Goal: Task Accomplishment & Management: Use online tool/utility

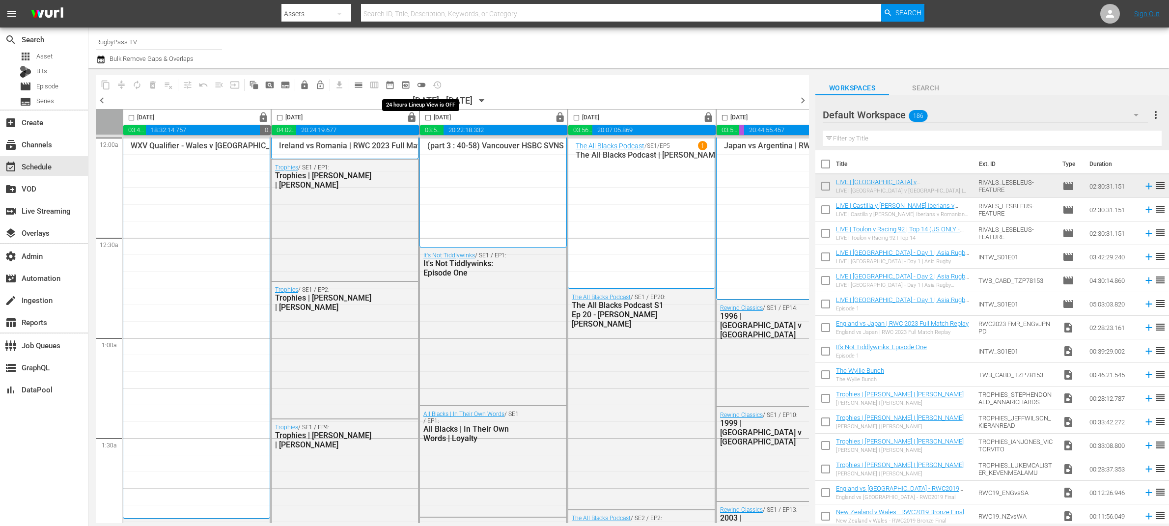
click at [421, 85] on span "toggle_off" at bounding box center [422, 85] width 10 height 10
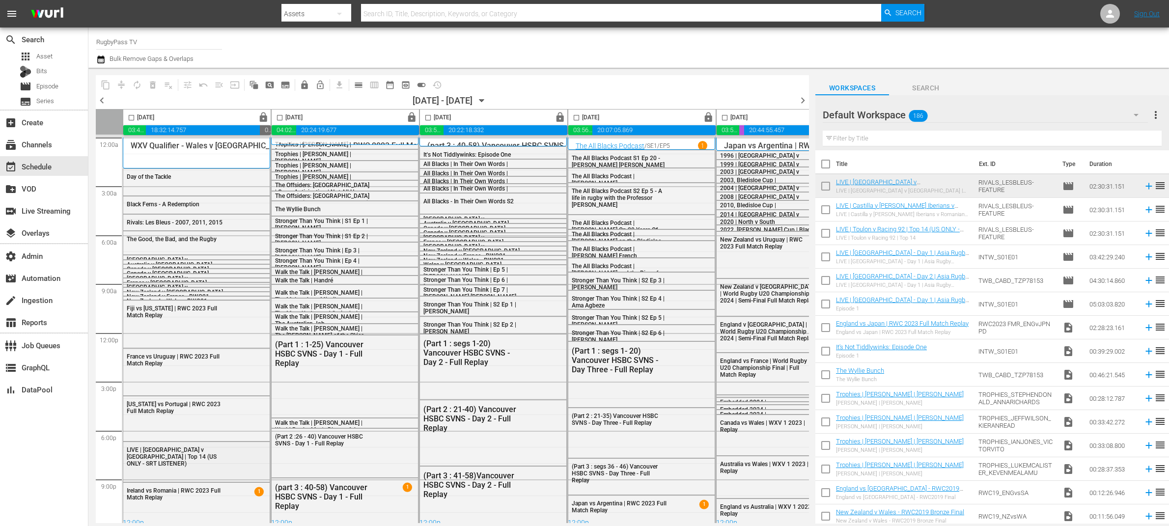
click at [223, 453] on div "LIVE | [GEOGRAPHIC_DATA] v [GEOGRAPHIC_DATA] | Top 14 (US ONLY - SRT LISTENER)" at bounding box center [176, 457] width 99 height 22
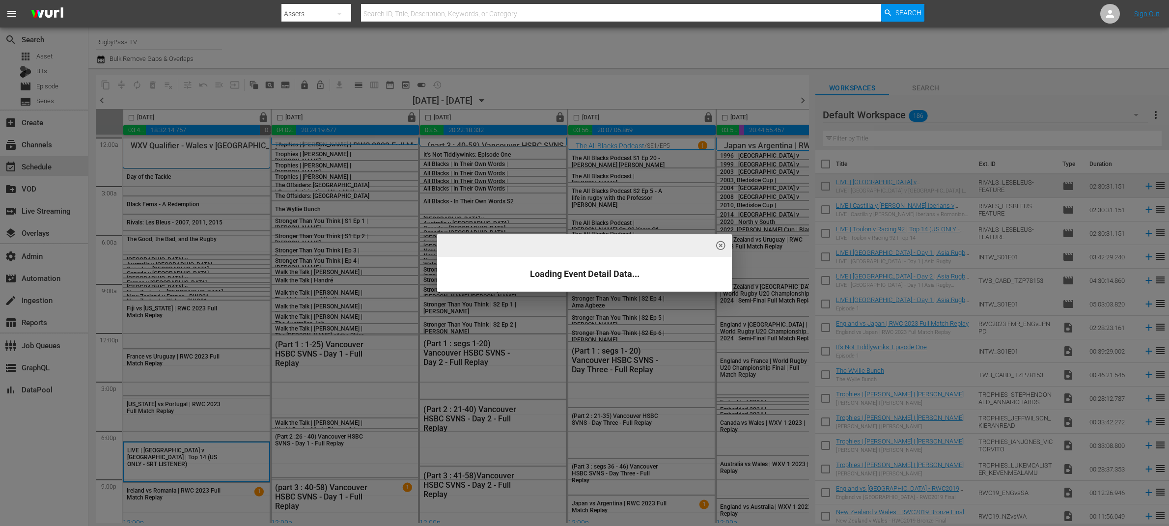
drag, startPoint x: 377, startPoint y: 80, endPoint x: 357, endPoint y: 83, distance: 20.9
click at [375, 82] on div "highlight_off_icon Loading Event Detail Data..." at bounding box center [584, 263] width 1169 height 526
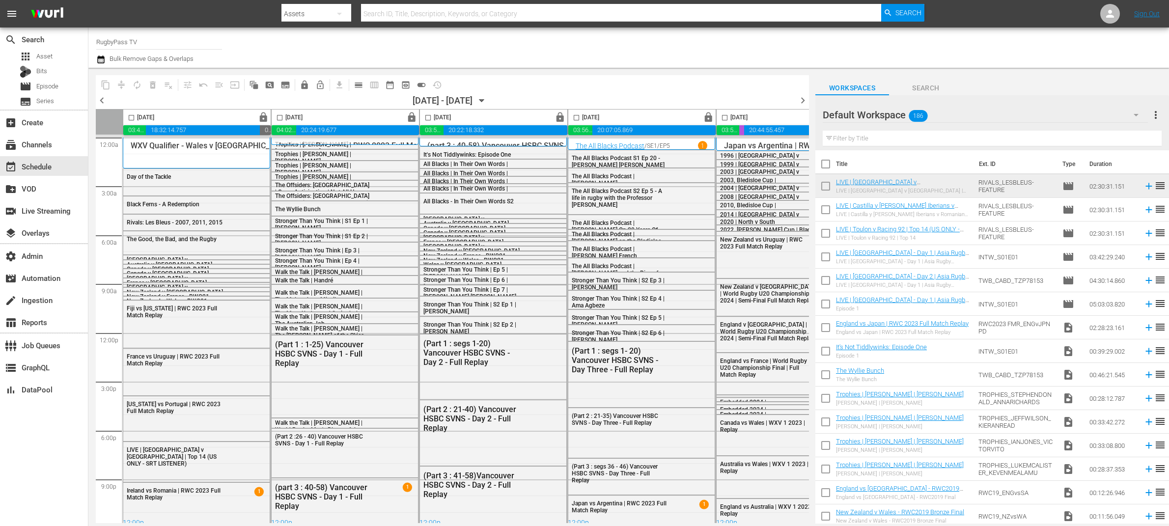
click at [357, 84] on div "highlight_off_icon Loading Event Detail Data..." at bounding box center [584, 263] width 1169 height 526
click at [360, 89] on span "calendar_view_day_outlined" at bounding box center [359, 85] width 10 height 10
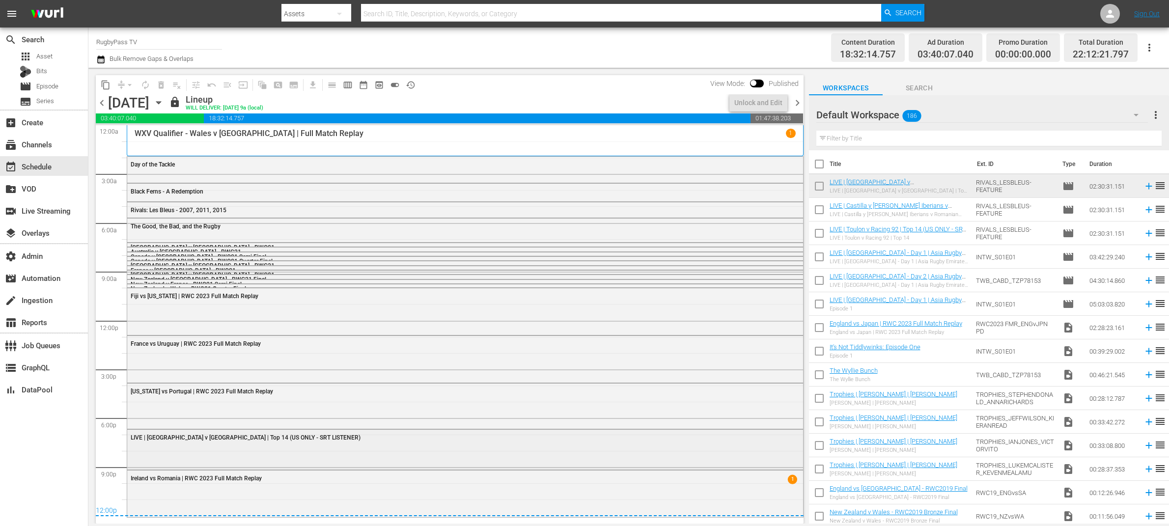
click at [302, 444] on div "LIVE | [GEOGRAPHIC_DATA] v [GEOGRAPHIC_DATA] | Top 14 (US ONLY - SRT LISTENER)" at bounding box center [465, 437] width 676 height 15
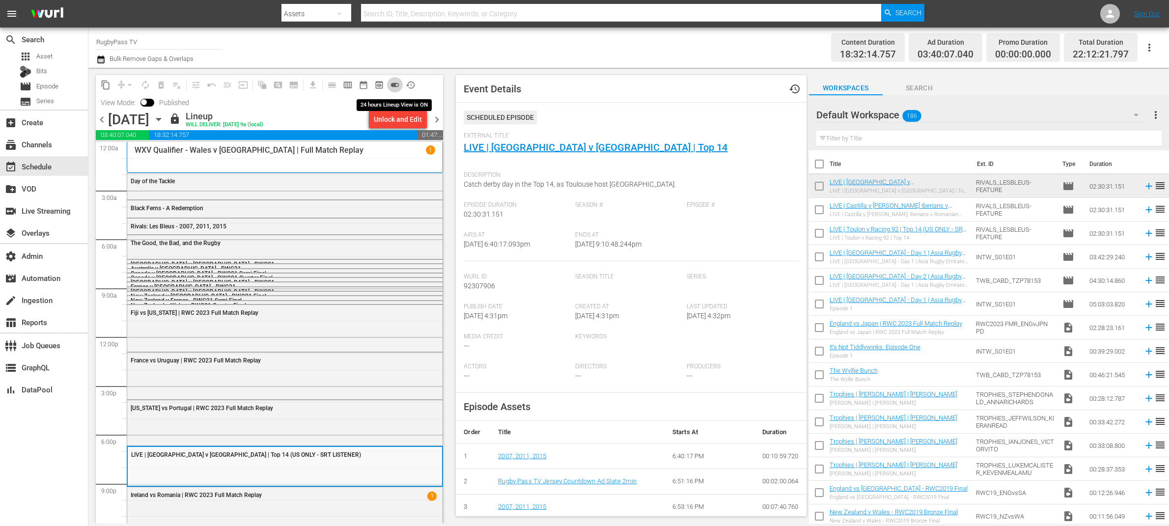
click at [394, 84] on span "toggle_on" at bounding box center [395, 85] width 10 height 10
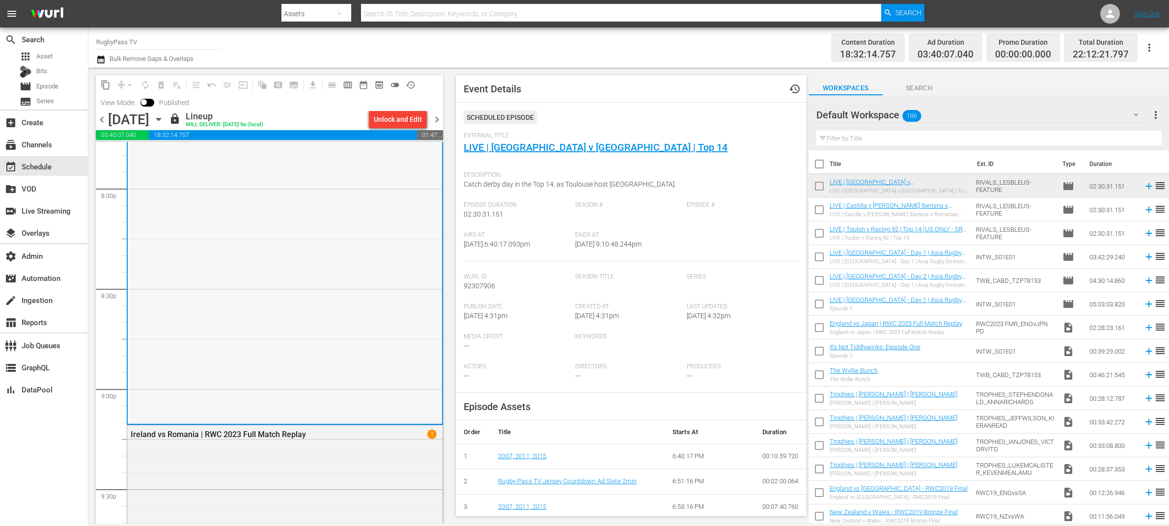
scroll to position [4031, 0]
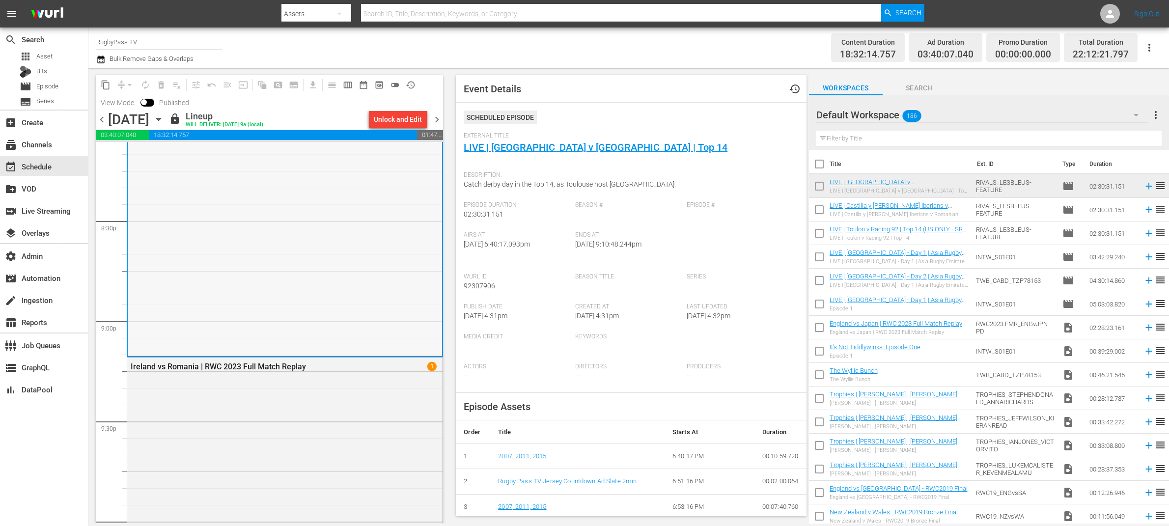
click at [337, 210] on div "LIVE | [GEOGRAPHIC_DATA] v [GEOGRAPHIC_DATA] | Top 14 (US ONLY - SRT LISTENER)" at bounding box center [285, 106] width 314 height 500
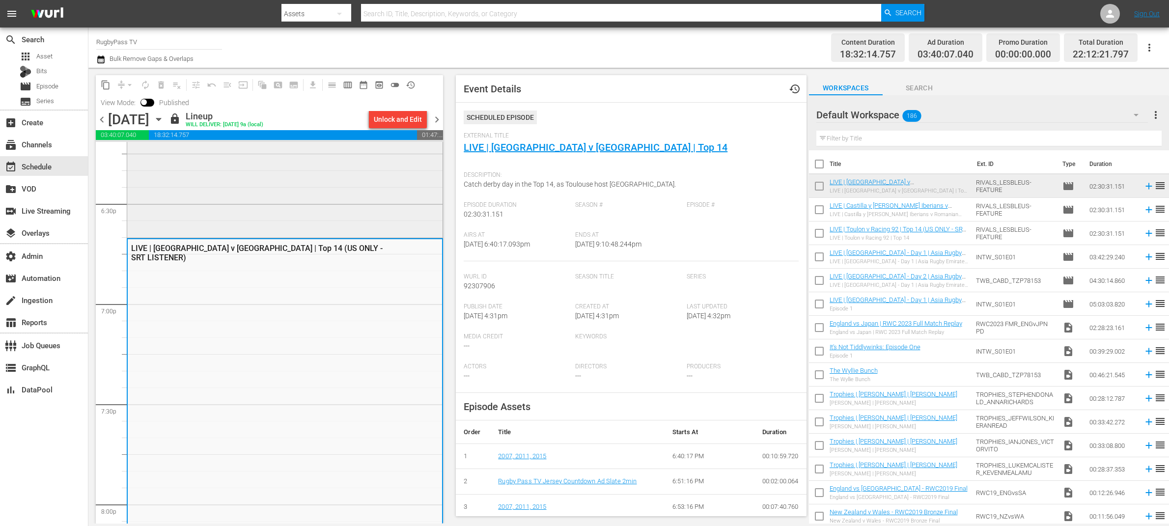
scroll to position [3700, 0]
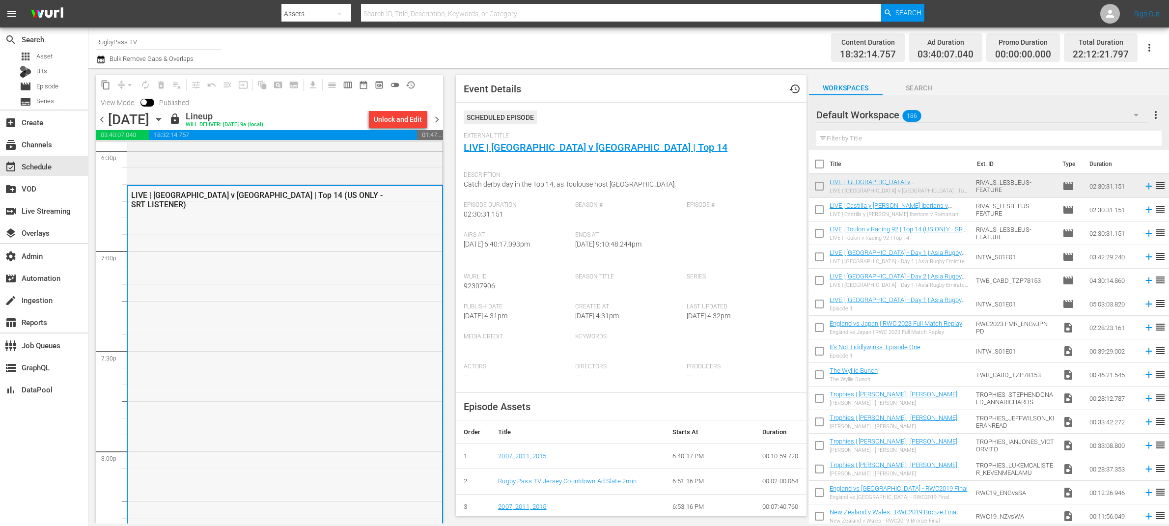
click at [181, 207] on div "LIVE | [GEOGRAPHIC_DATA] v [GEOGRAPHIC_DATA] | Top 14 (US ONLY - SRT LISTENER)" at bounding box center [285, 436] width 314 height 500
click at [420, 121] on div "Unlock and Edit" at bounding box center [398, 120] width 48 height 18
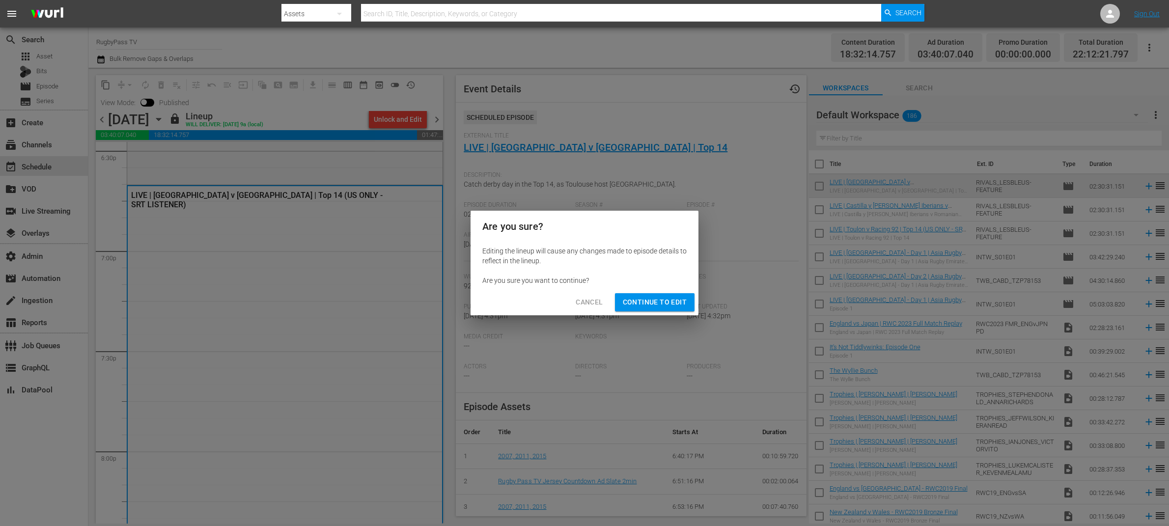
click at [650, 294] on button "Continue to Edit" at bounding box center [655, 302] width 80 height 18
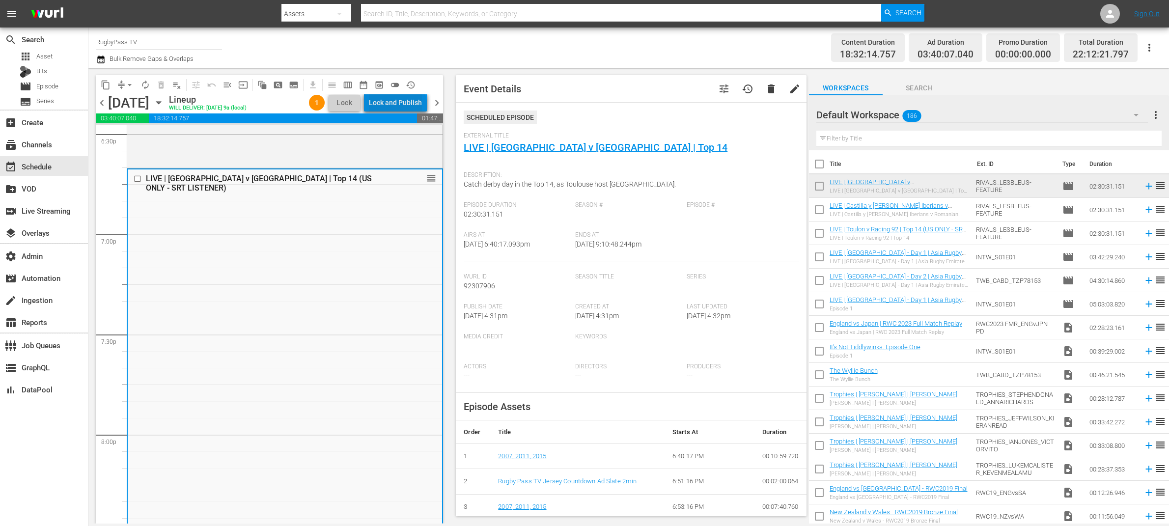
click at [400, 107] on div "Lock and Publish" at bounding box center [395, 103] width 53 height 18
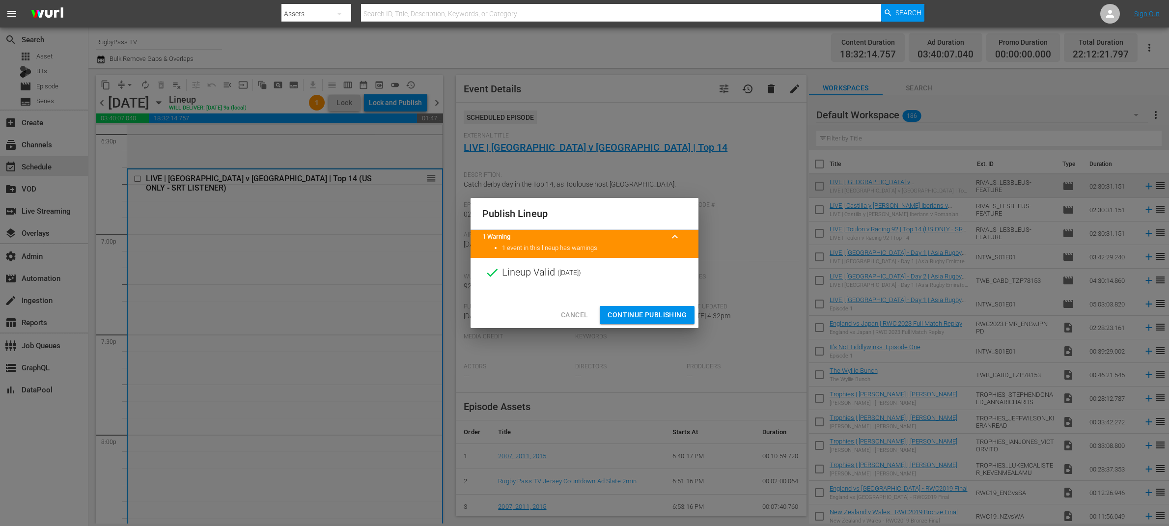
click at [665, 311] on button "Continue Publishing" at bounding box center [647, 315] width 95 height 18
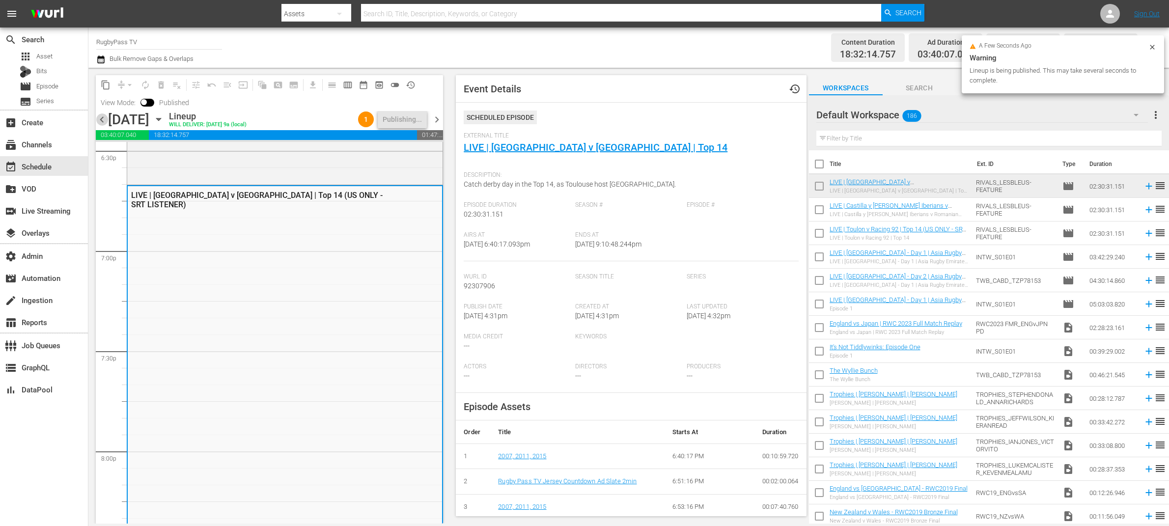
click at [97, 118] on span "chevron_left" at bounding box center [102, 120] width 12 height 12
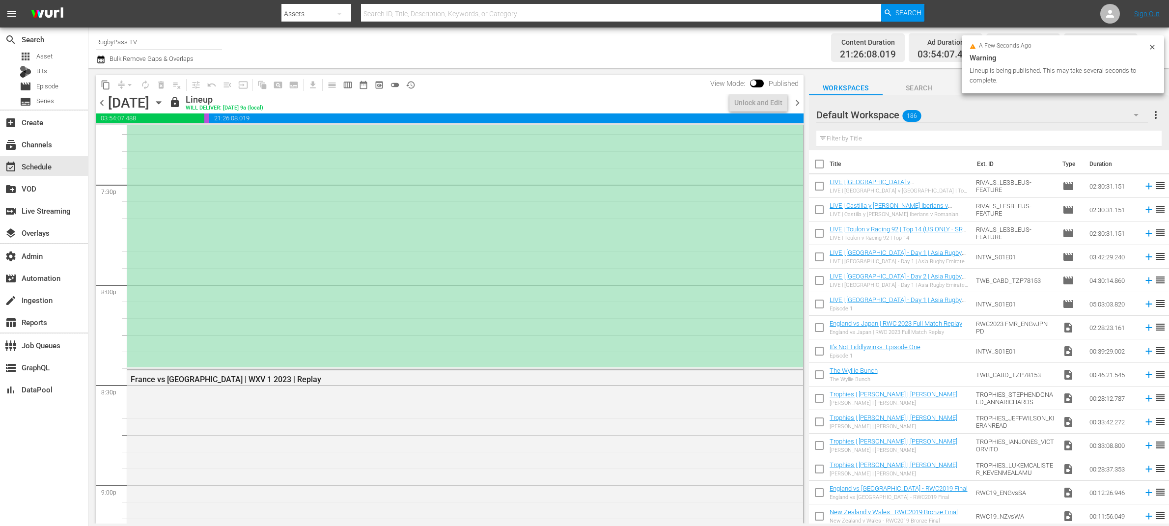
scroll to position [3750, 0]
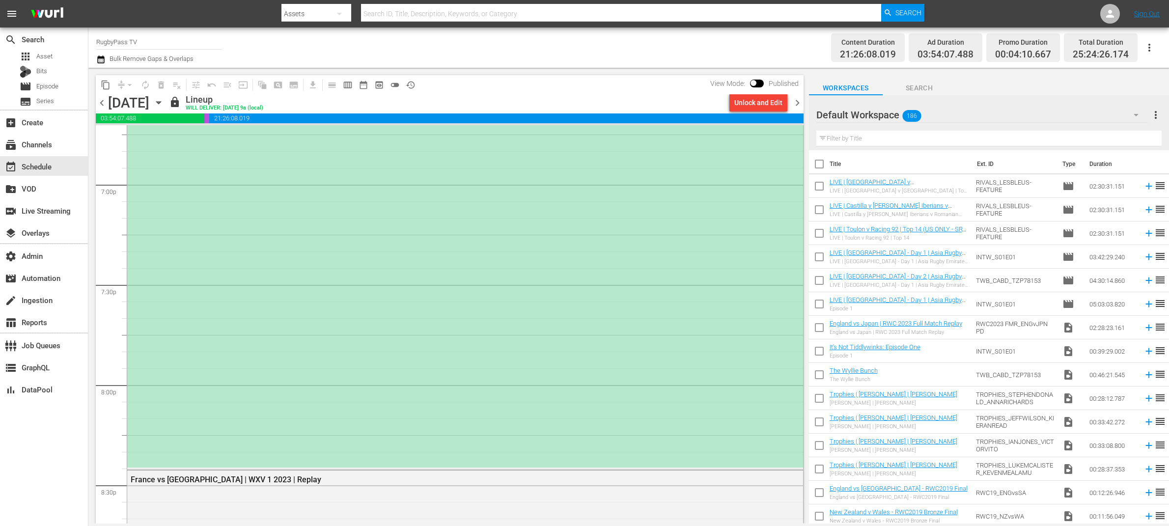
click at [770, 106] on div "Unlock and Edit" at bounding box center [759, 103] width 48 height 18
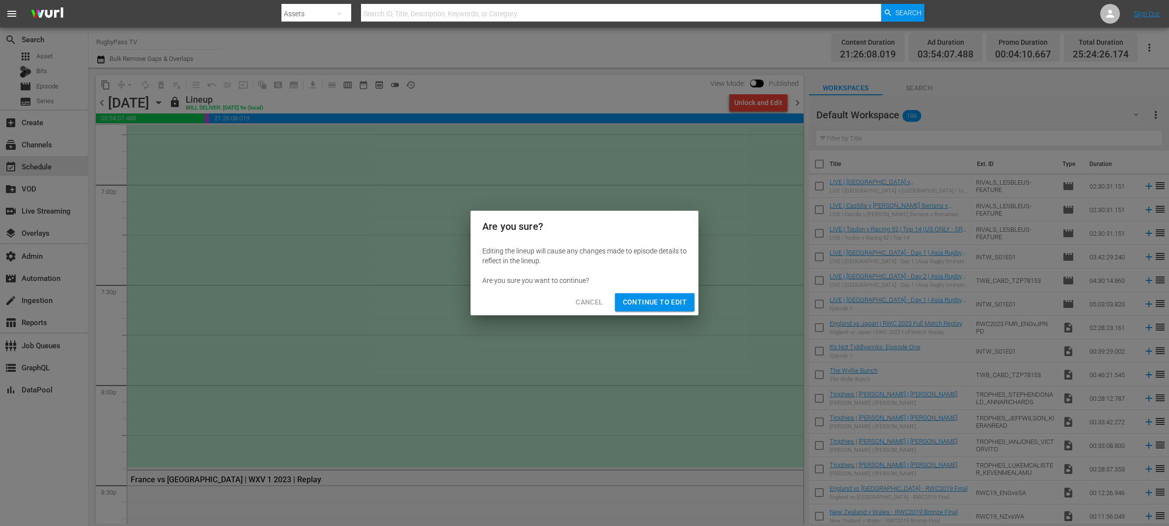
click at [677, 301] on span "Continue to Edit" at bounding box center [655, 302] width 64 height 12
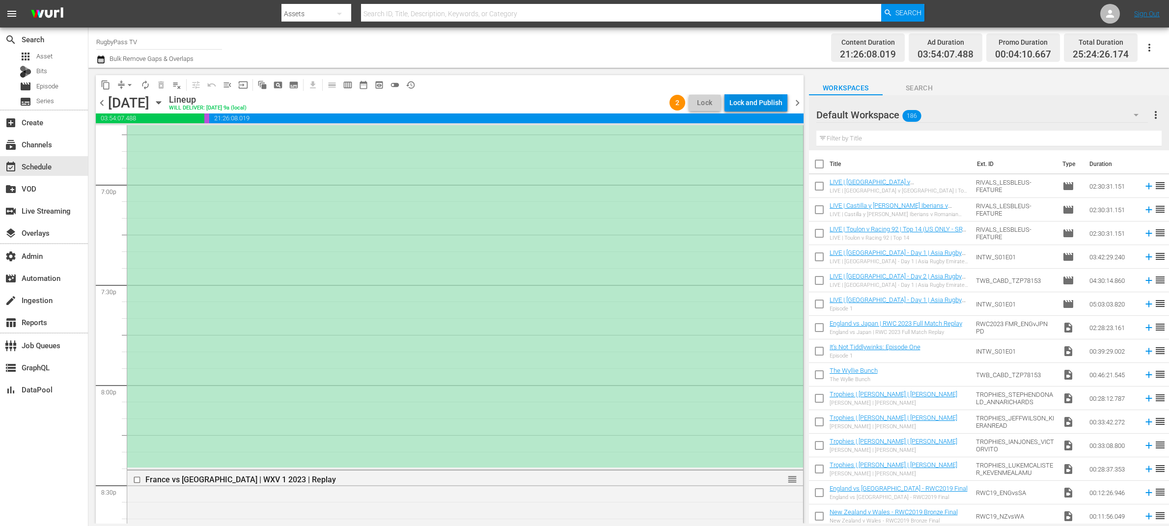
click at [773, 103] on div "Lock and Publish" at bounding box center [756, 103] width 53 height 18
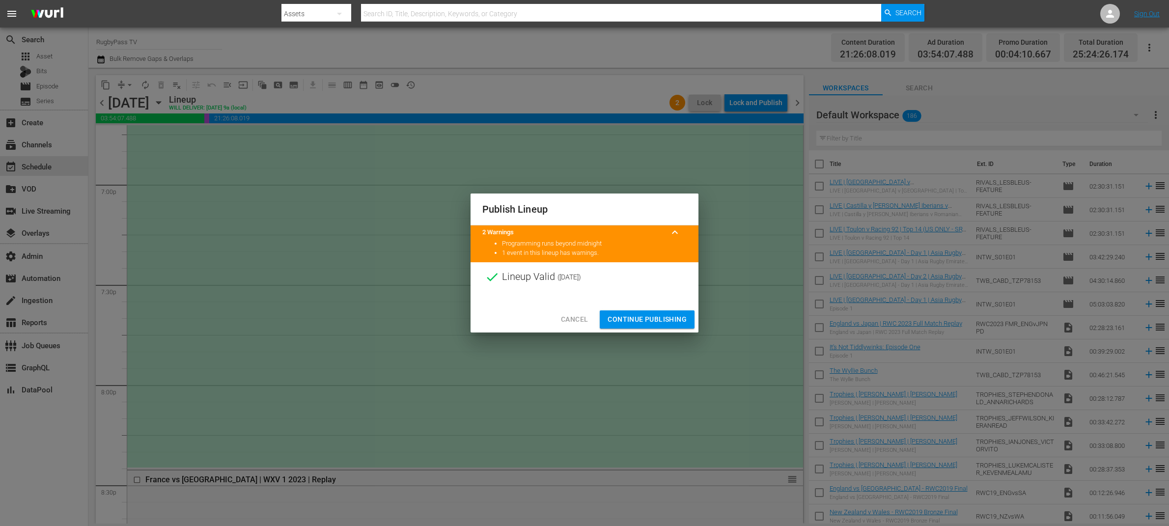
click at [646, 307] on div "Cancel Continue Publishing" at bounding box center [585, 320] width 228 height 26
click at [659, 324] on span "Continue Publishing" at bounding box center [647, 319] width 79 height 12
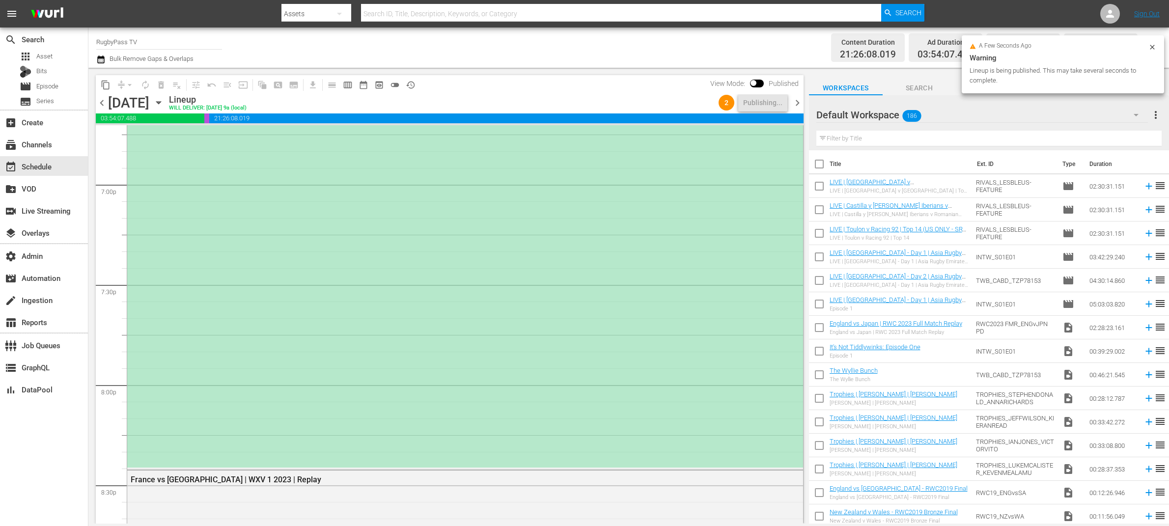
drag, startPoint x: 103, startPoint y: 102, endPoint x: 130, endPoint y: 102, distance: 26.5
click at [103, 102] on span "chevron_left" at bounding box center [102, 103] width 12 height 12
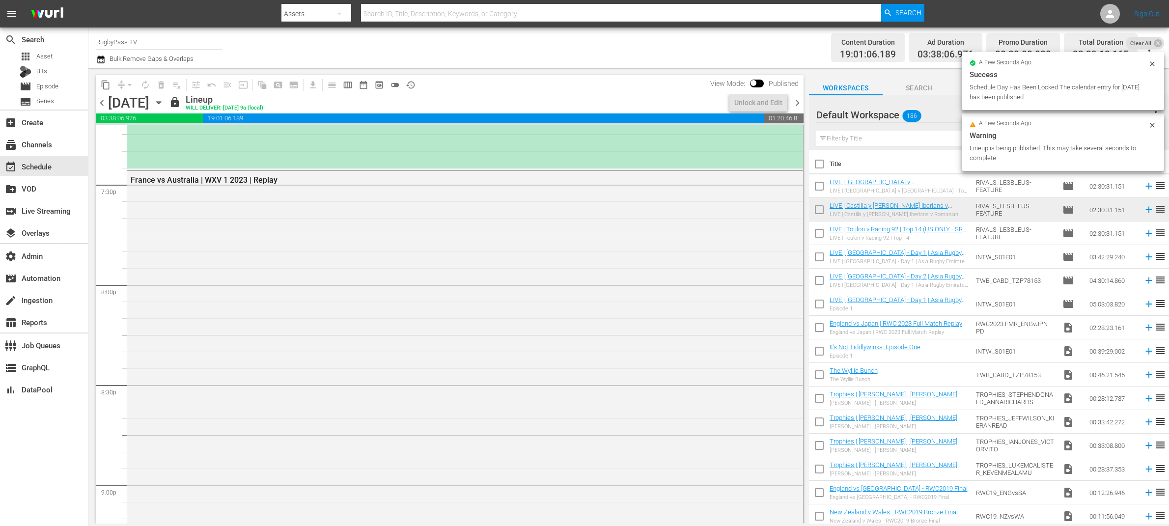
scroll to position [3716, 0]
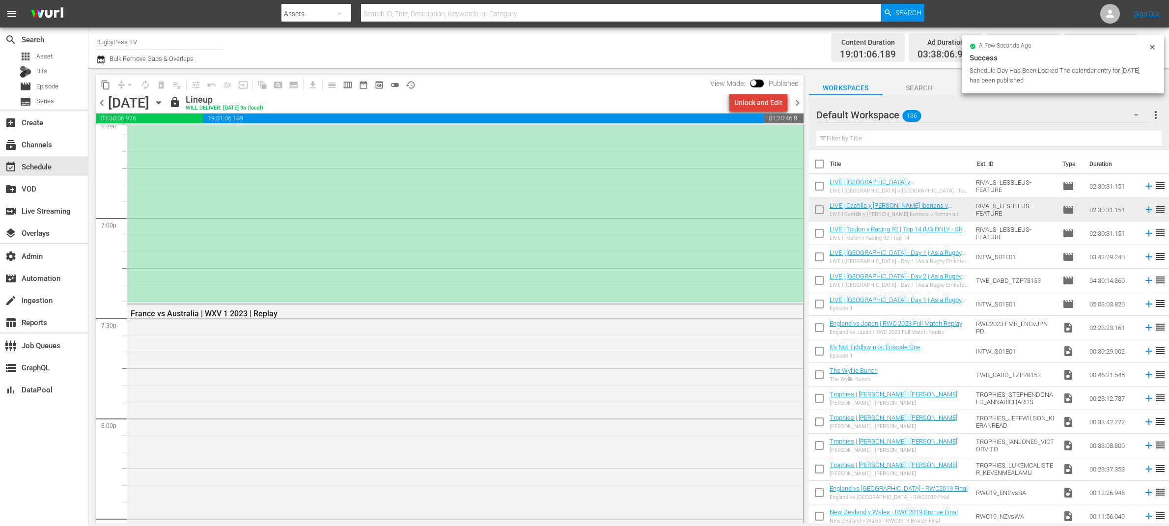
click at [765, 103] on div "Unlock and Edit" at bounding box center [759, 103] width 48 height 18
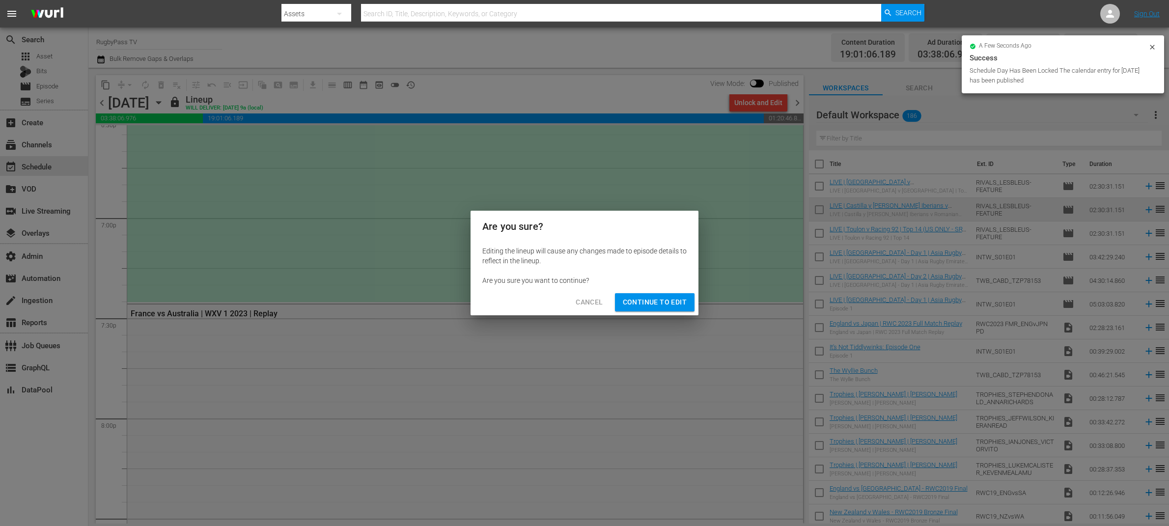
click at [670, 301] on span "Continue to Edit" at bounding box center [655, 302] width 64 height 12
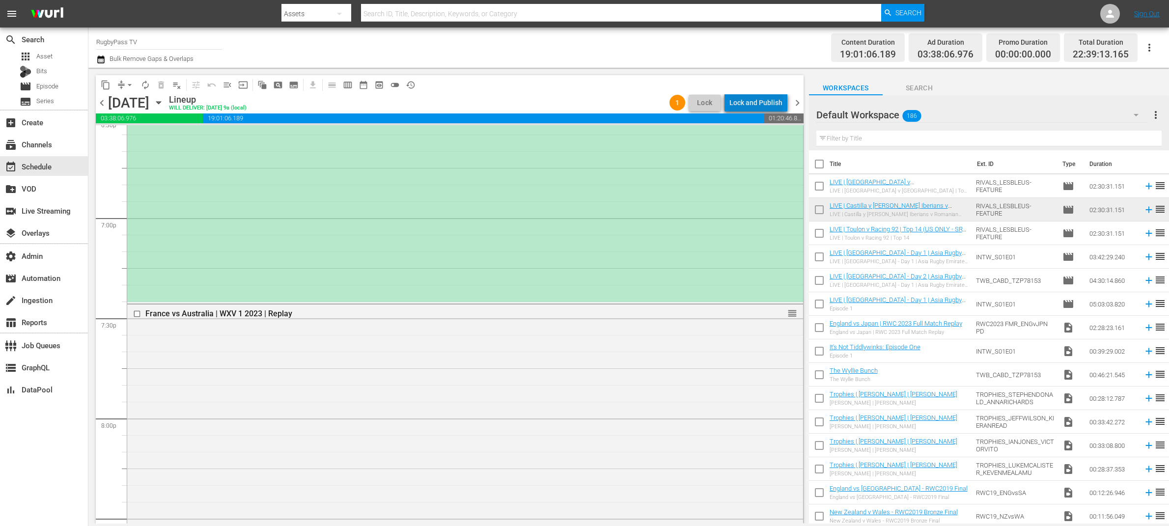
click at [765, 103] on div "Lock and Publish" at bounding box center [756, 103] width 53 height 18
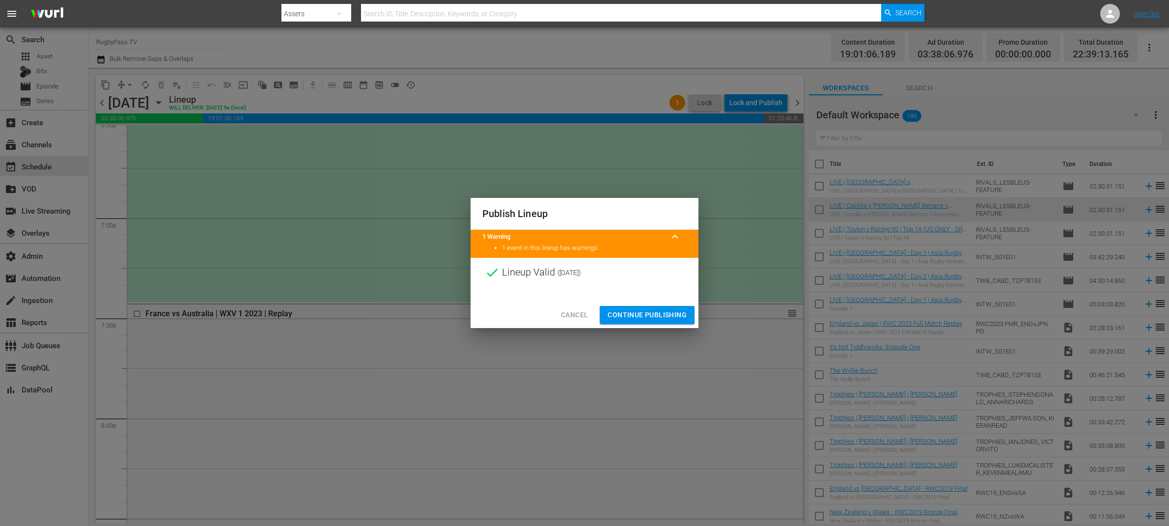
drag, startPoint x: 683, startPoint y: 320, endPoint x: 680, endPoint y: 313, distance: 7.3
click at [683, 319] on span "Continue Publishing" at bounding box center [647, 315] width 79 height 12
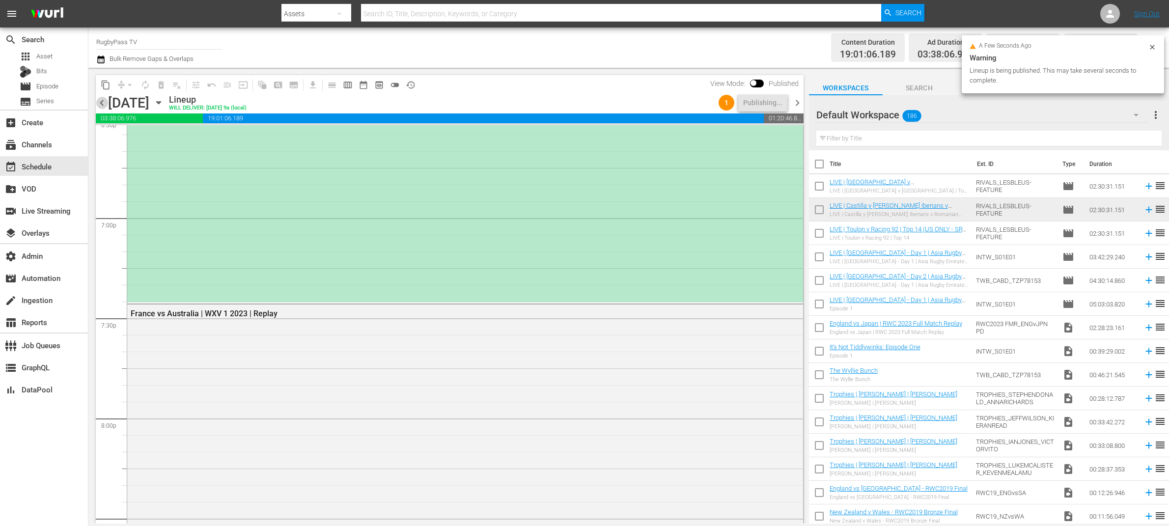
click at [103, 103] on span "chevron_left" at bounding box center [102, 103] width 12 height 12
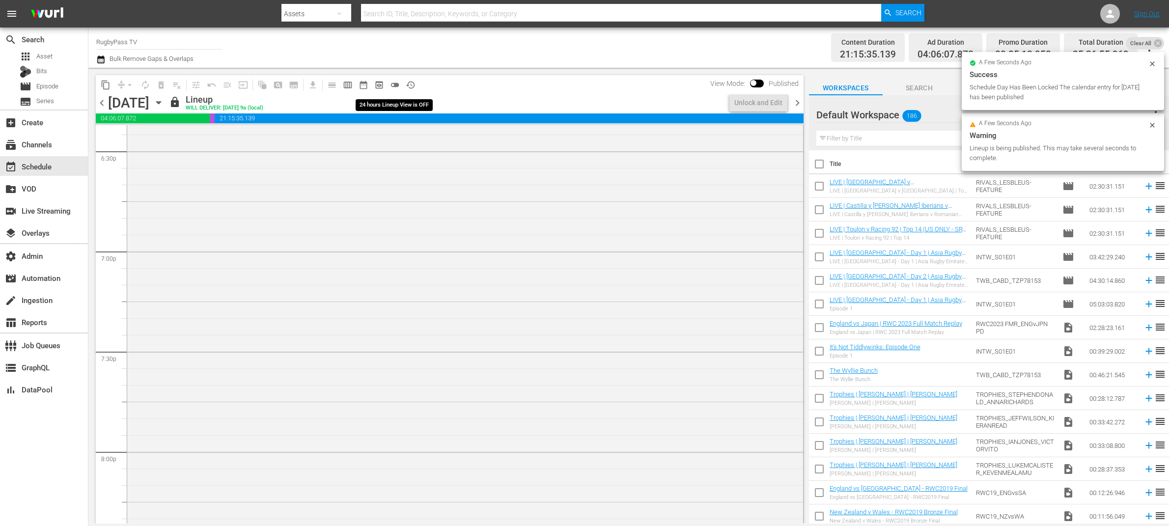
click at [397, 84] on span "toggle_off" at bounding box center [395, 85] width 10 height 10
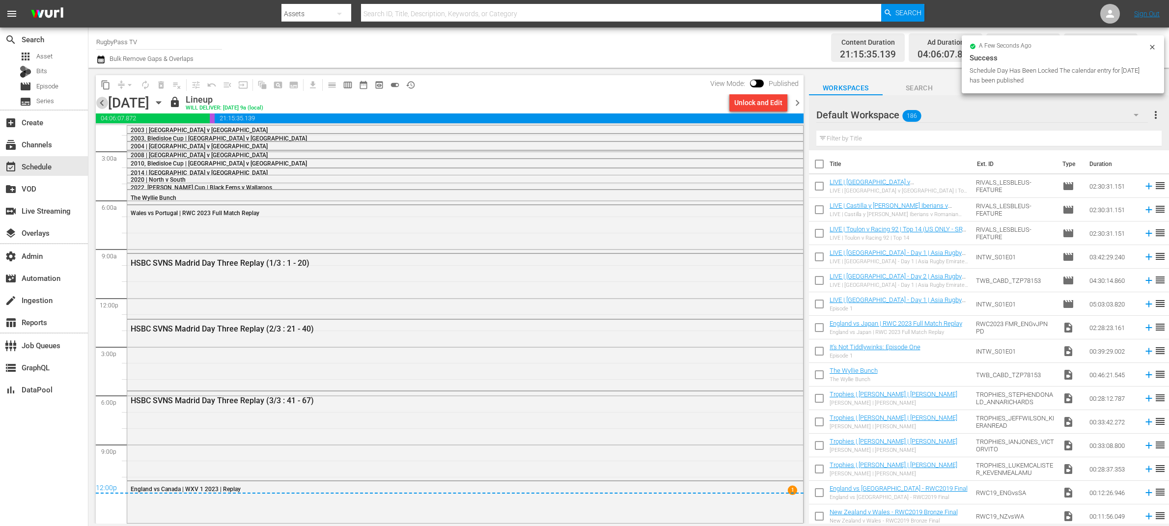
click at [104, 101] on span "chevron_left" at bounding box center [102, 103] width 12 height 12
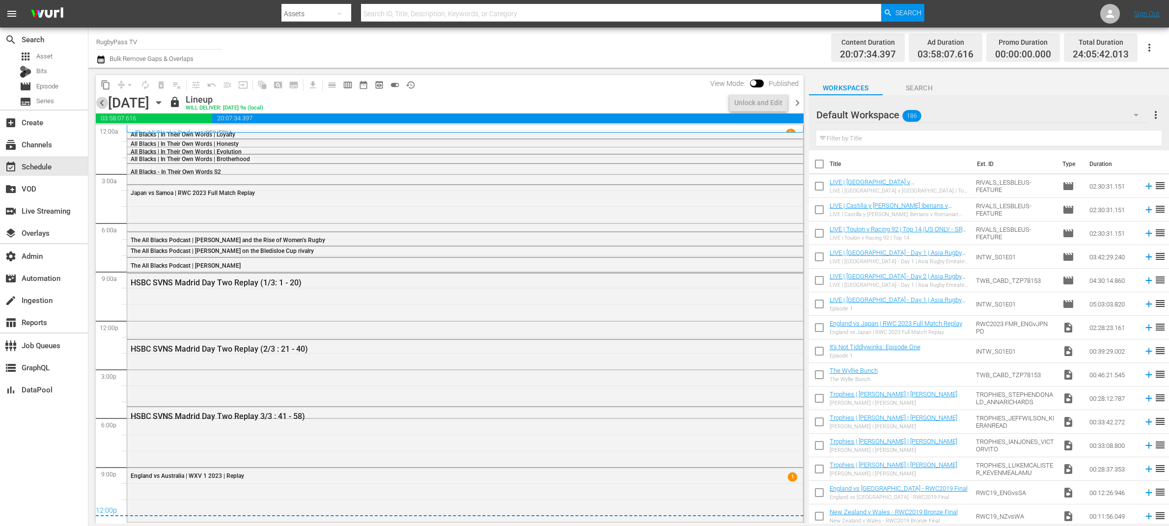
click at [104, 101] on span "chevron_left" at bounding box center [102, 103] width 12 height 12
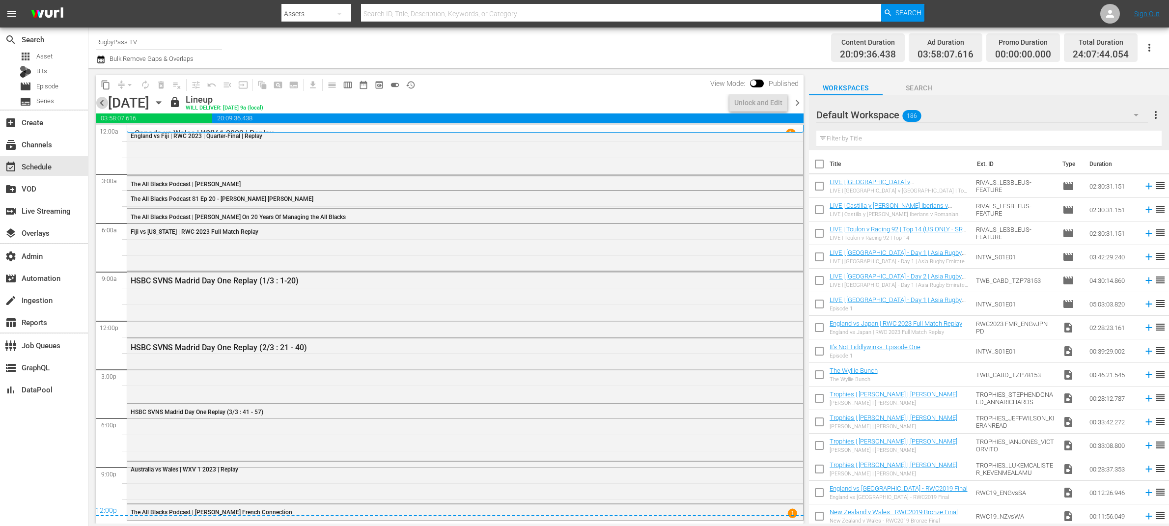
click at [104, 101] on span "chevron_left" at bounding box center [102, 103] width 12 height 12
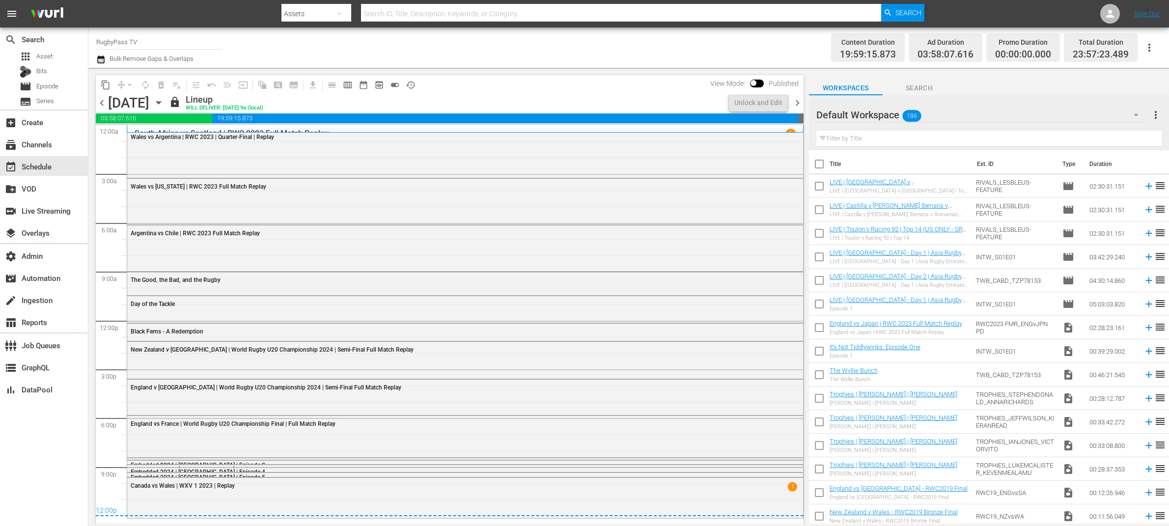
click at [104, 101] on span "chevron_left" at bounding box center [102, 103] width 12 height 12
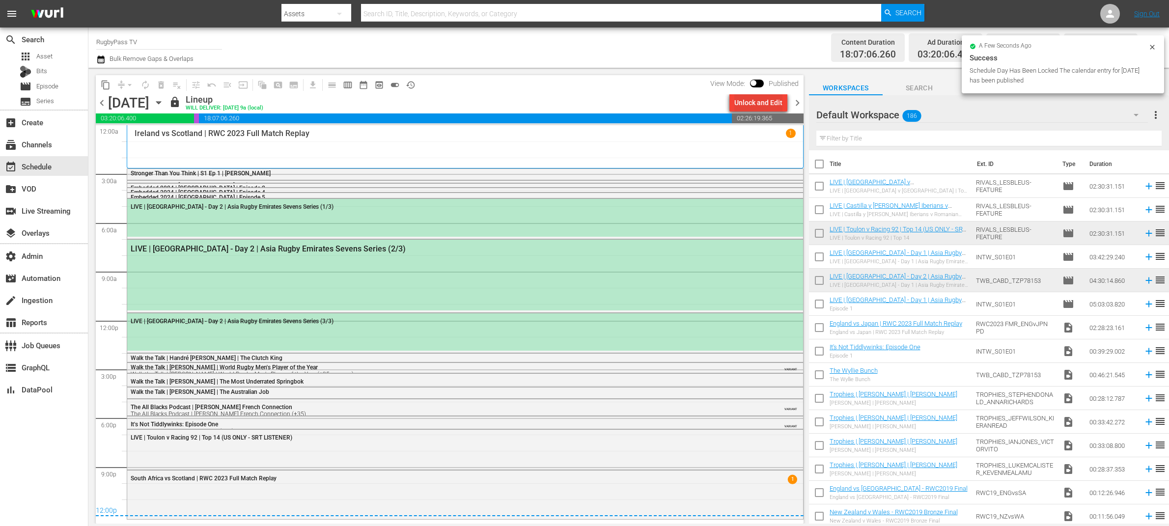
click at [786, 96] on button "Unlock and Edit" at bounding box center [759, 103] width 58 height 18
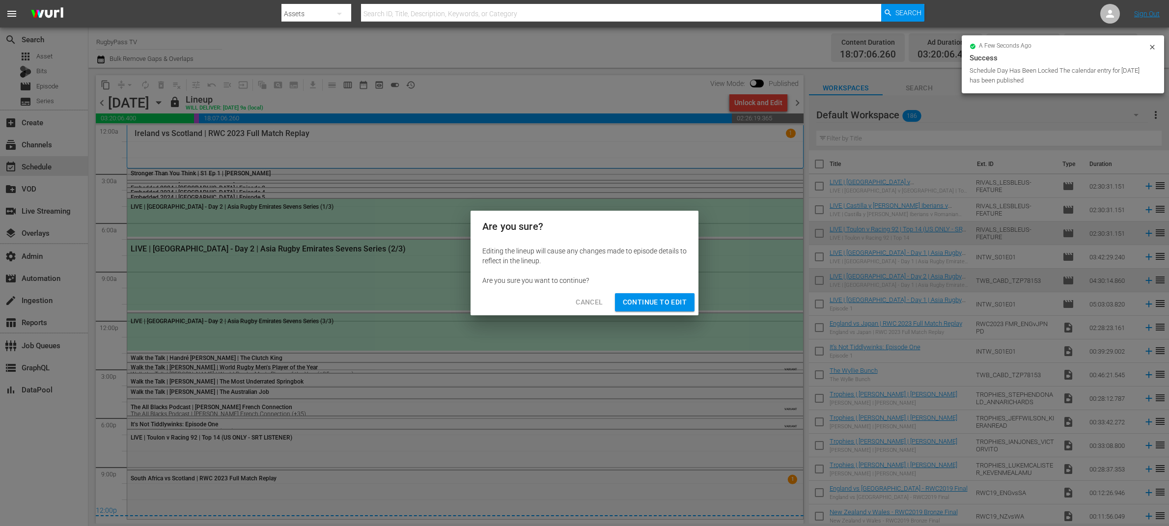
click at [662, 308] on span "Continue to Edit" at bounding box center [655, 302] width 64 height 12
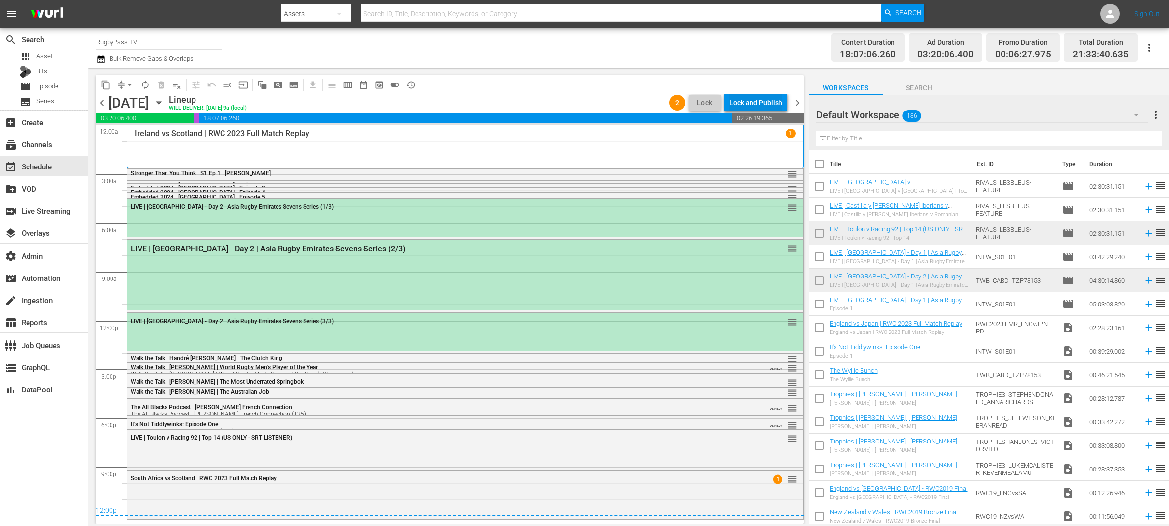
click at [761, 103] on div "Lock and Publish" at bounding box center [756, 103] width 53 height 18
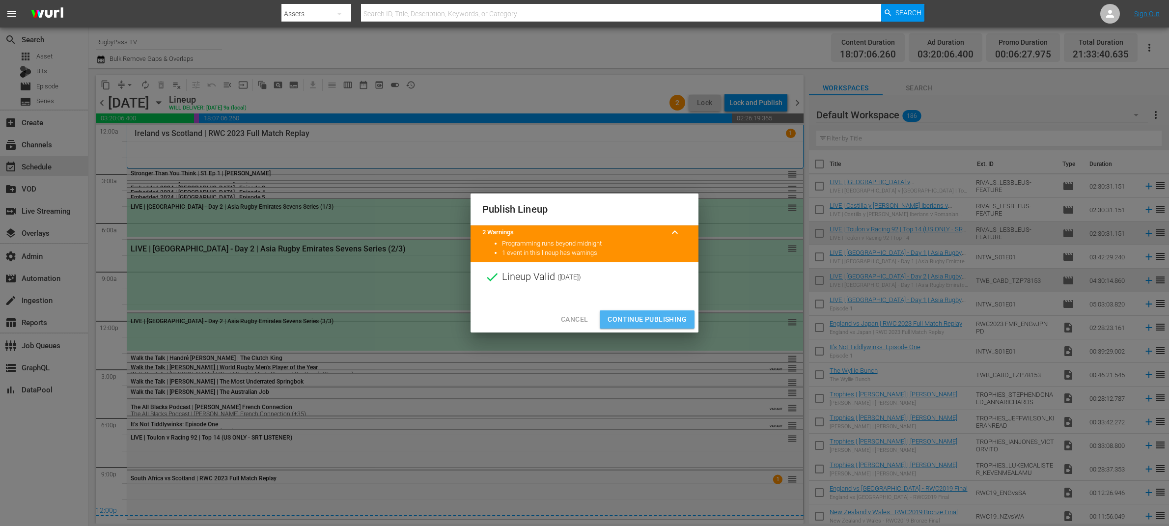
click at [658, 318] on span "Continue Publishing" at bounding box center [647, 319] width 79 height 12
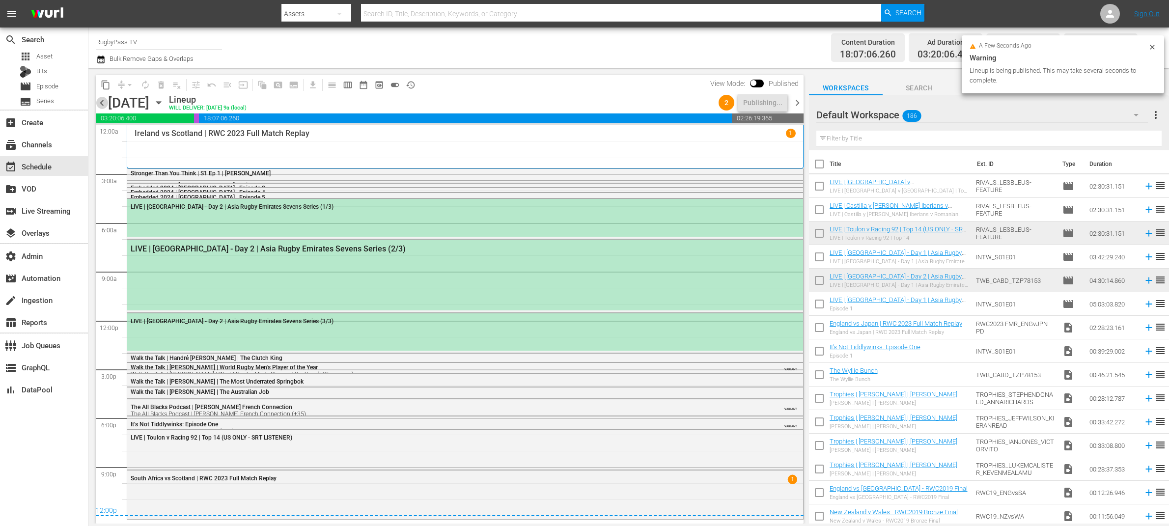
drag, startPoint x: 104, startPoint y: 99, endPoint x: 144, endPoint y: 113, distance: 43.2
click at [104, 99] on span "chevron_left" at bounding box center [102, 103] width 12 height 12
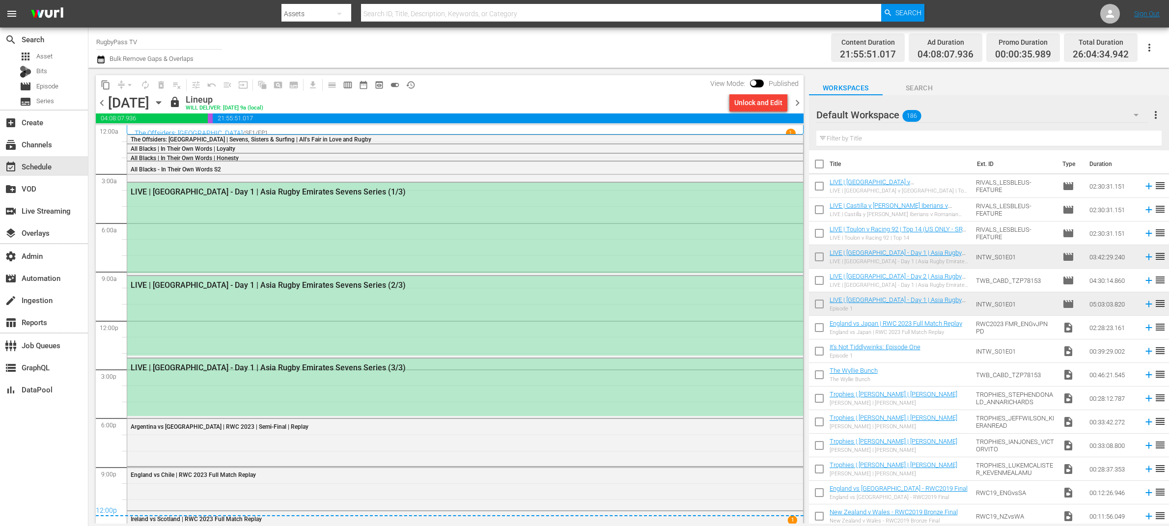
click at [767, 103] on div "Unlock and Edit" at bounding box center [759, 103] width 48 height 18
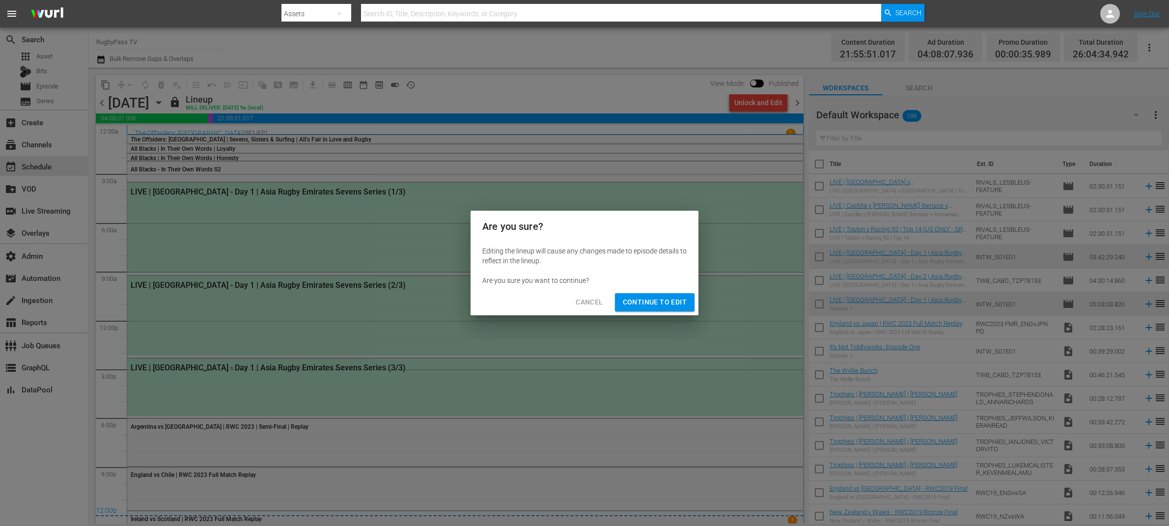
click at [662, 312] on div "Cancel Continue to Edit" at bounding box center [585, 302] width 228 height 26
click at [663, 303] on span "Continue to Edit" at bounding box center [655, 302] width 64 height 12
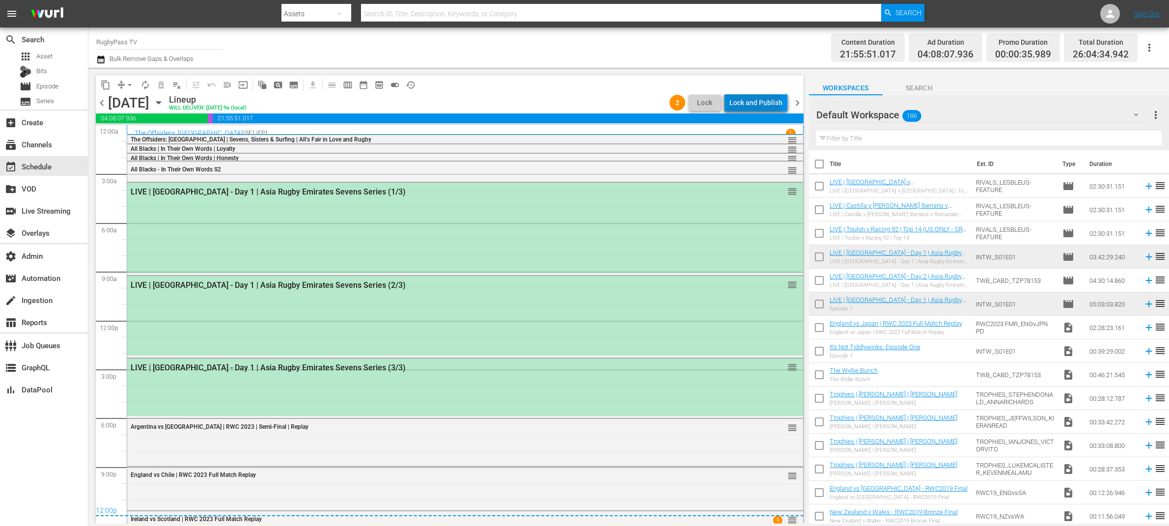
click at [757, 100] on div "Lock and Publish" at bounding box center [756, 103] width 53 height 18
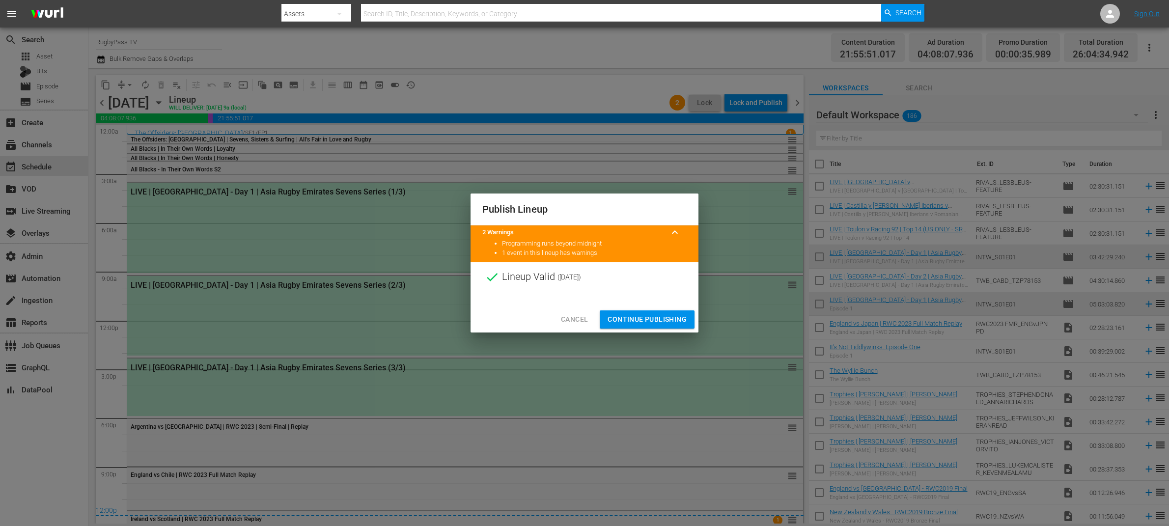
click at [662, 314] on span "Continue Publishing" at bounding box center [647, 319] width 79 height 12
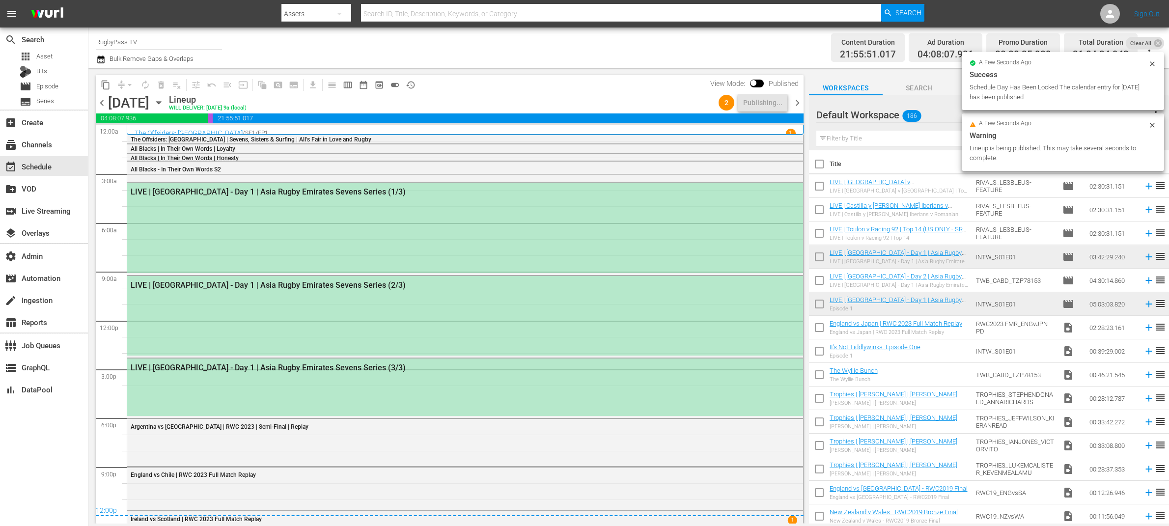
click at [99, 102] on span "chevron_left" at bounding box center [102, 103] width 12 height 12
